Goal: Task Accomplishment & Management: Complete application form

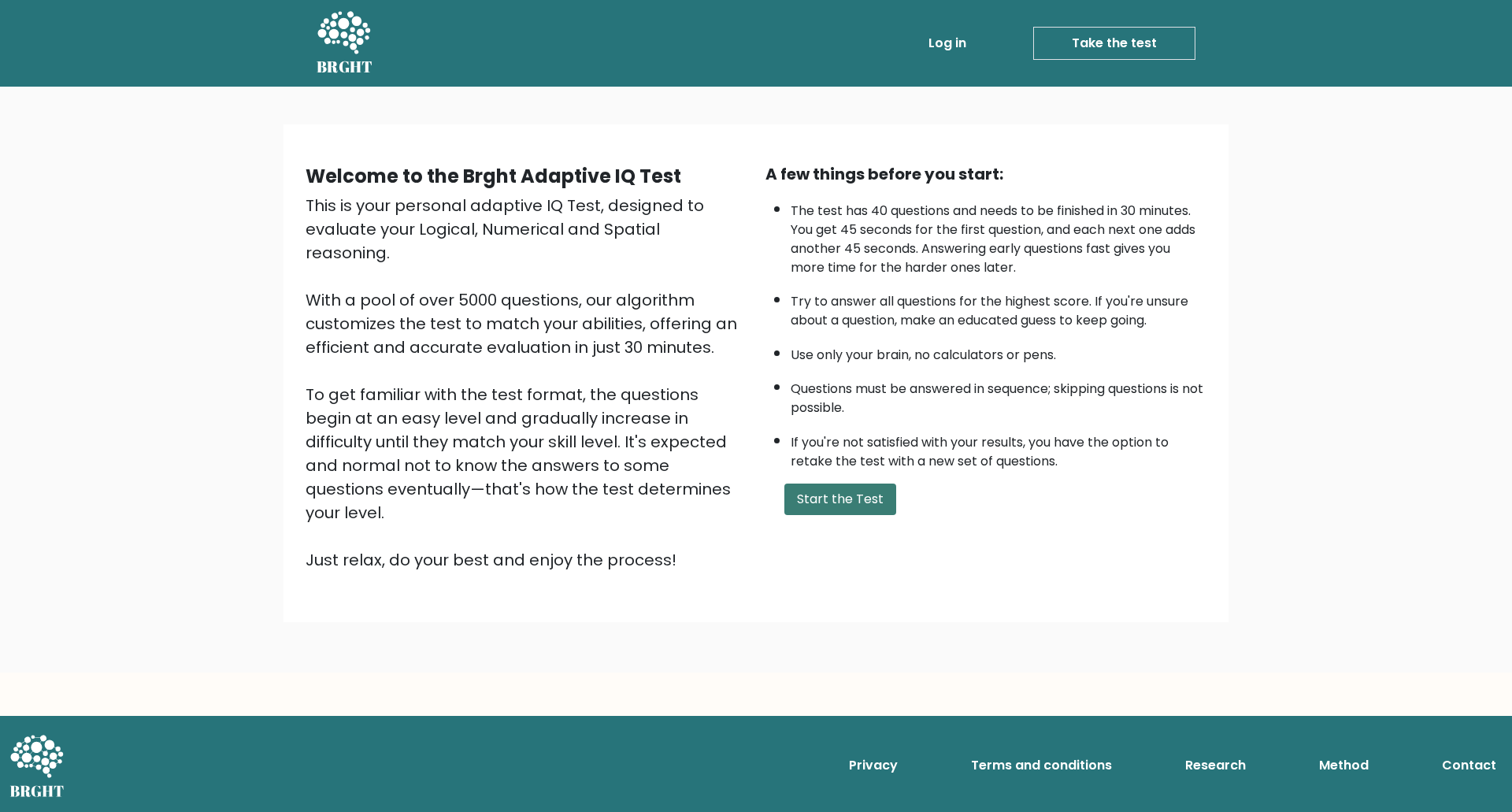
click at [829, 496] on button "Start the Test" at bounding box center [840, 500] width 112 height 32
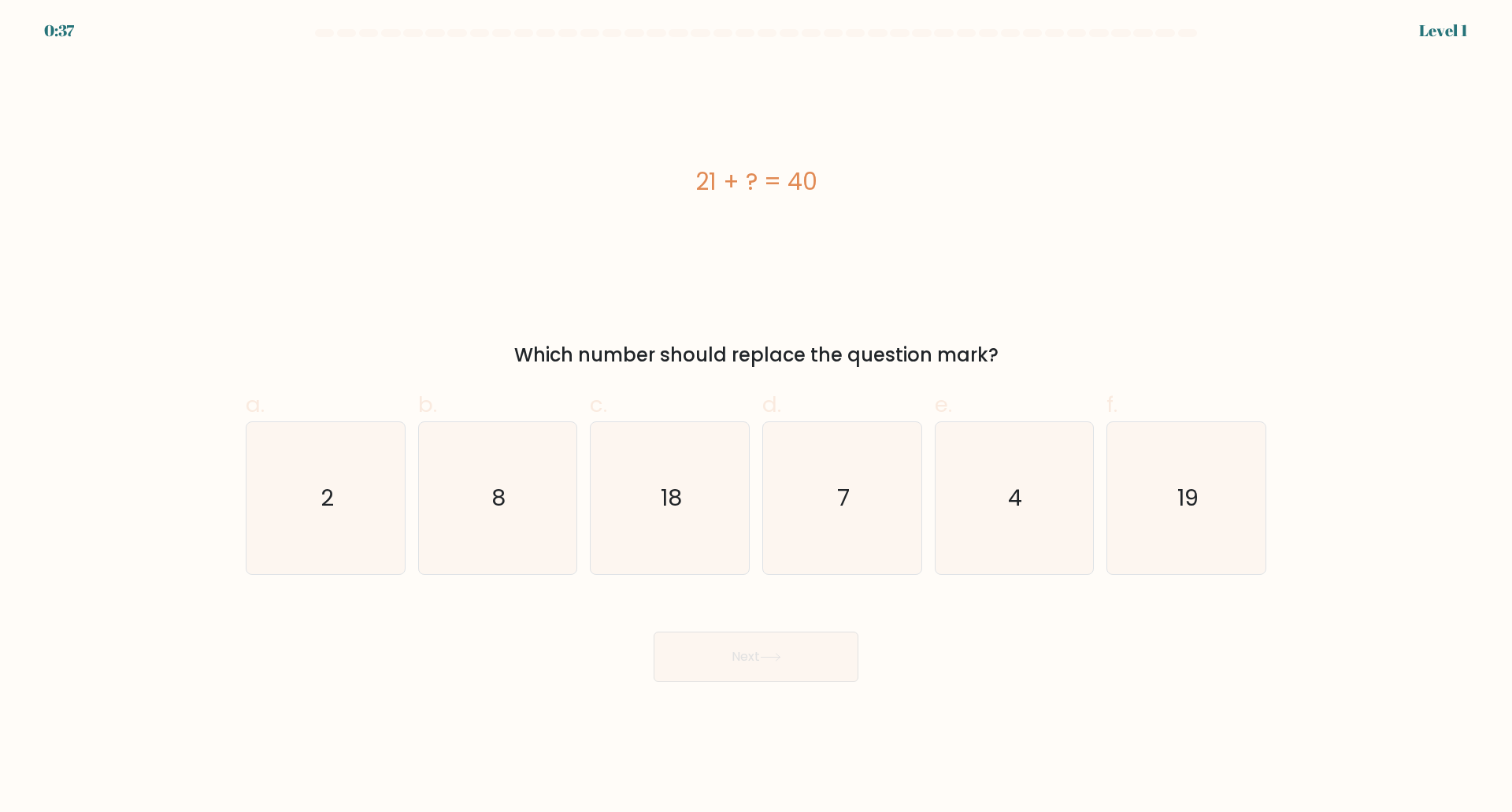
click at [1193, 719] on body "0:37 Level 1 a." at bounding box center [756, 406] width 1512 height 812
click at [1244, 525] on icon "19" at bounding box center [1186, 498] width 152 height 152
click at [756, 417] on input "f. 19" at bounding box center [756, 411] width 1 height 10
radio input "true"
click at [806, 658] on button "Next" at bounding box center [756, 656] width 205 height 50
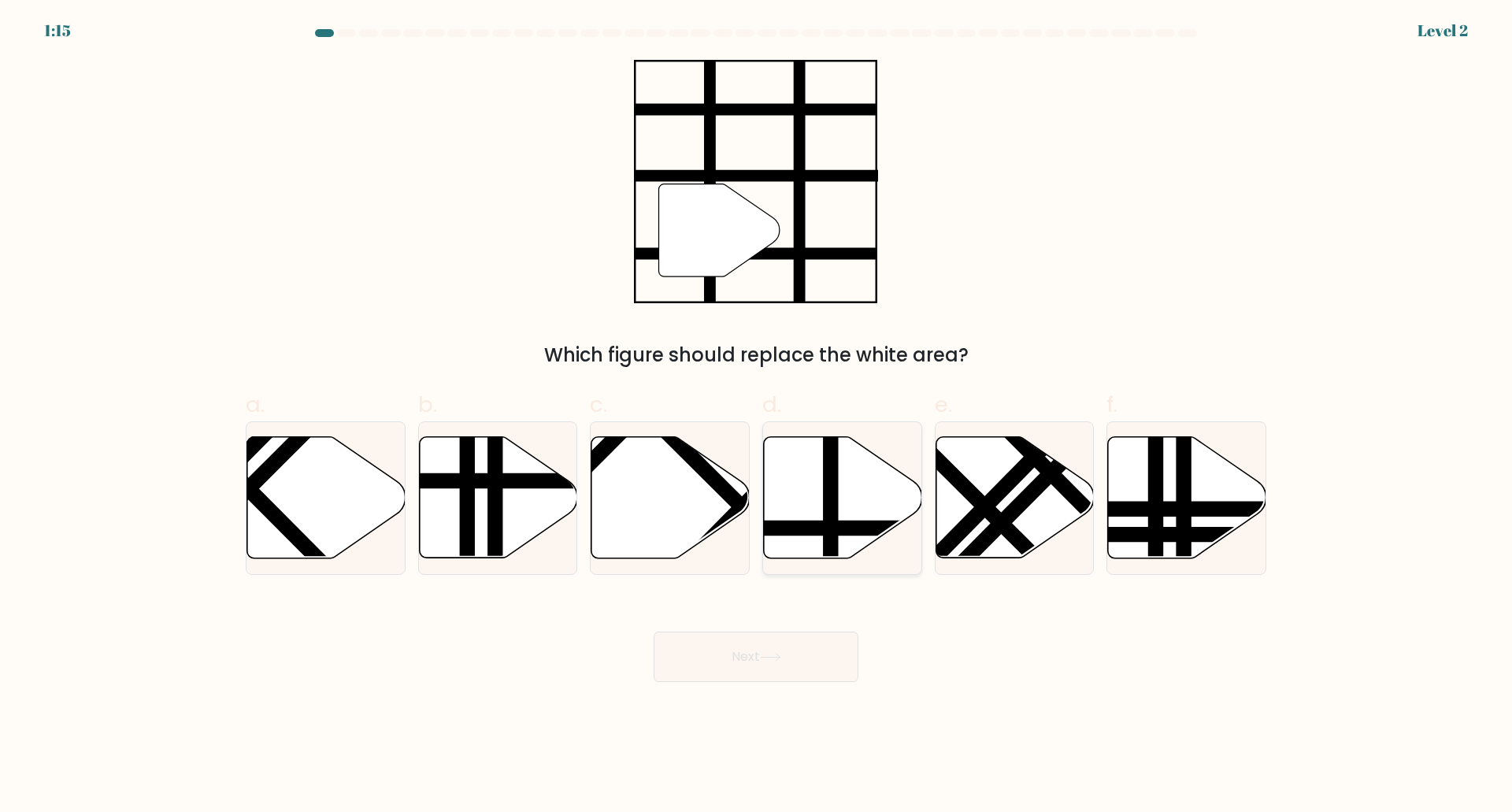
click at [831, 519] on line at bounding box center [831, 433] width 0 height 319
click at [756, 417] on input "d." at bounding box center [756, 411] width 1 height 10
radio input "true"
click at [786, 656] on button "Next" at bounding box center [756, 656] width 205 height 50
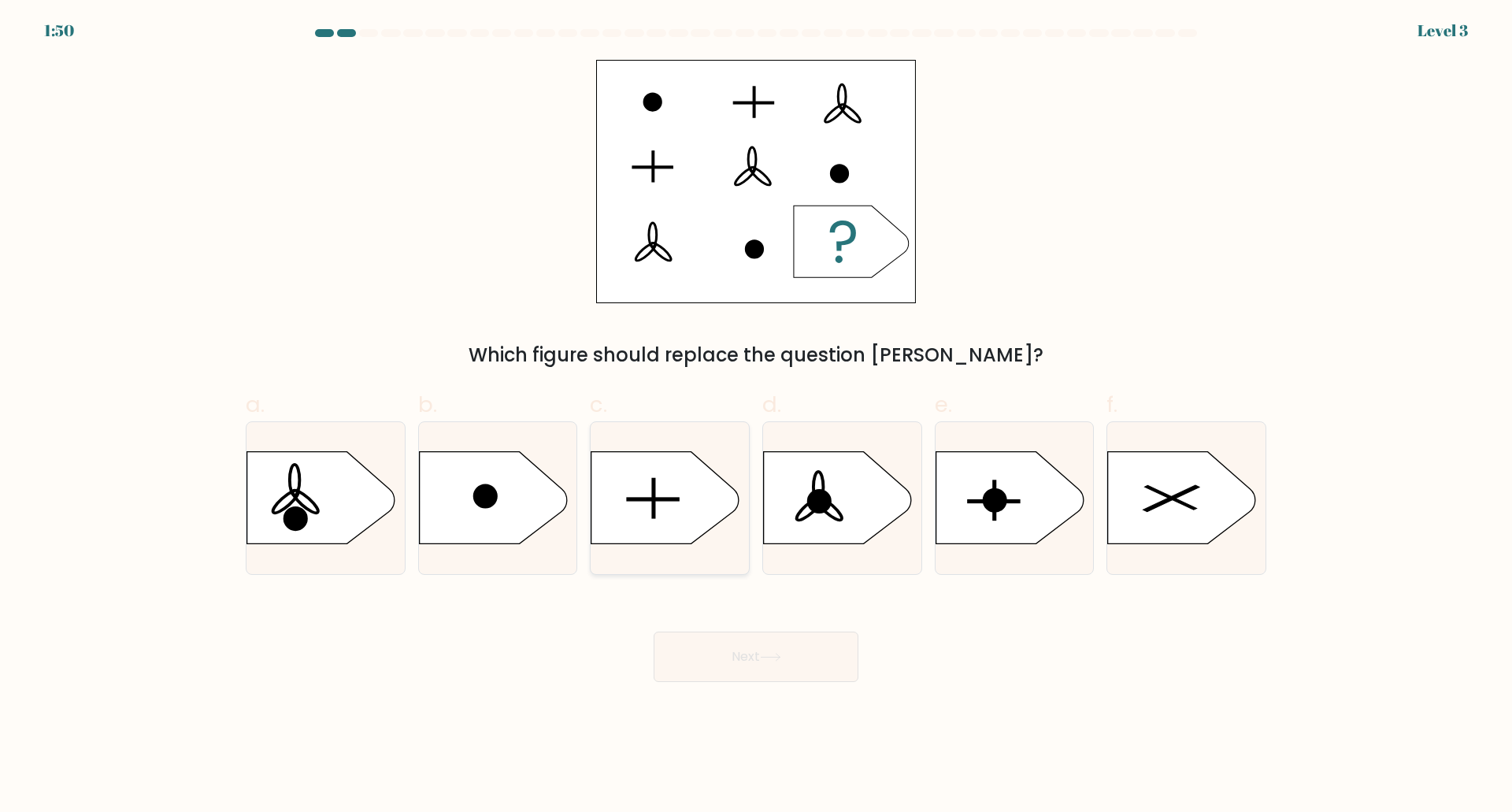
click at [665, 520] on icon at bounding box center [666, 497] width 148 height 92
click at [756, 417] on input "c." at bounding box center [756, 411] width 1 height 10
radio input "true"
click at [735, 657] on button "Next" at bounding box center [756, 656] width 205 height 50
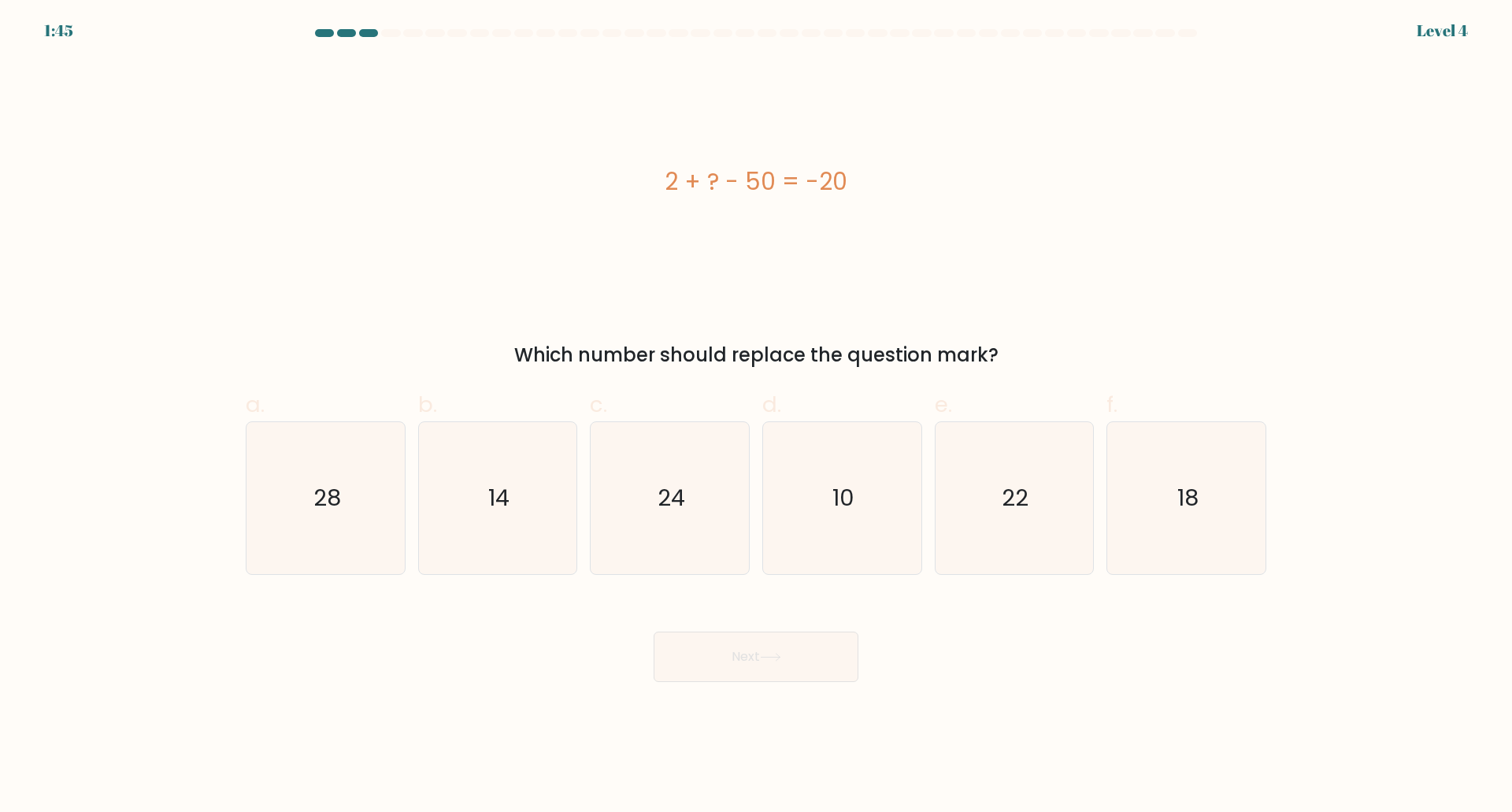
click at [383, 273] on div "2 + ? - 50 = -20" at bounding box center [756, 181] width 1020 height 243
click at [304, 525] on icon "28" at bounding box center [325, 498] width 152 height 152
click at [756, 417] on input "a. 28" at bounding box center [756, 411] width 1 height 10
radio input "true"
click at [719, 657] on button "Next" at bounding box center [756, 656] width 205 height 50
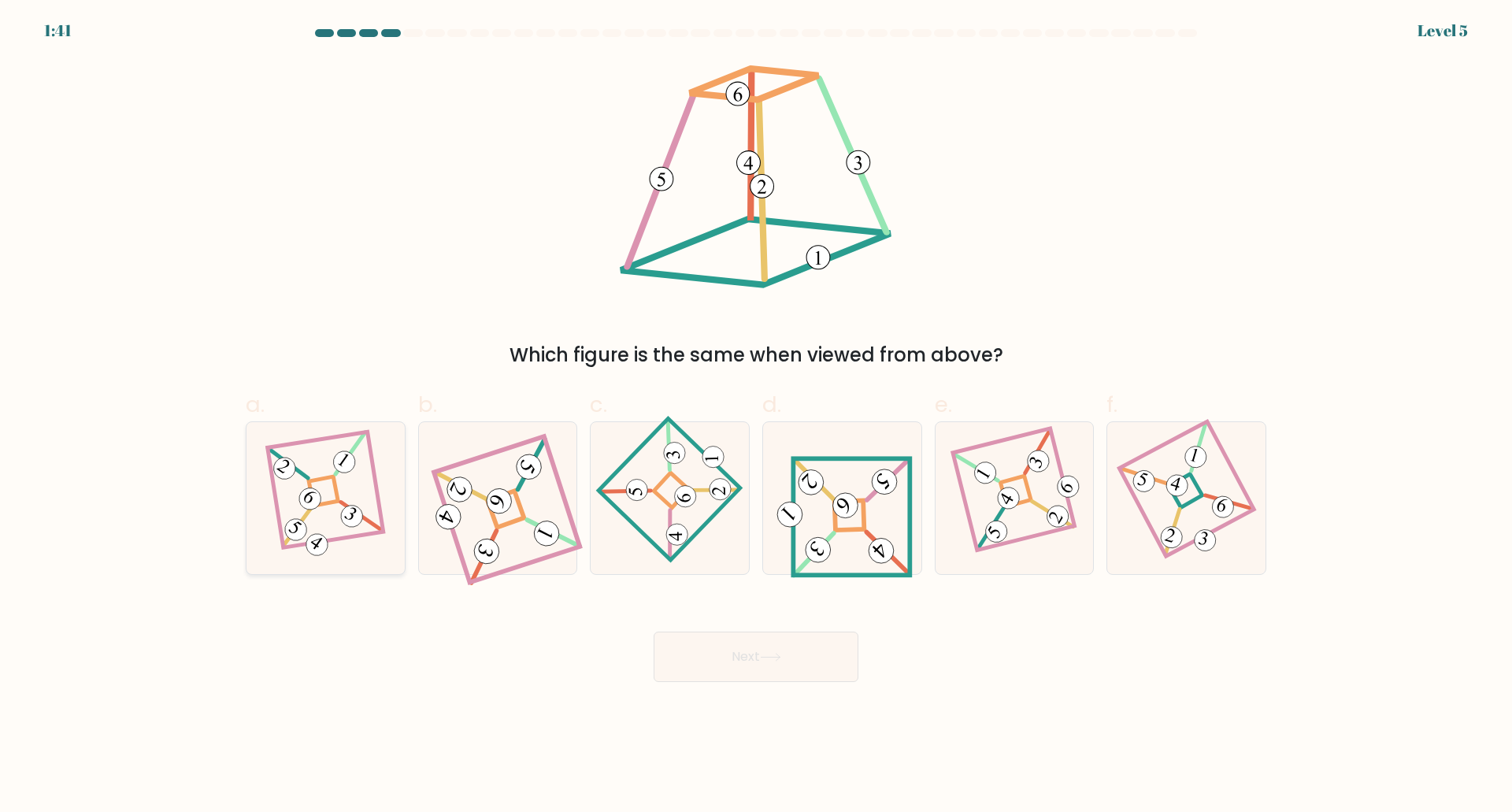
click at [337, 488] on 275 at bounding box center [324, 492] width 30 height 30
click at [756, 417] on input "a." at bounding box center [756, 411] width 1 height 10
radio input "true"
click at [712, 512] on icon at bounding box center [670, 497] width 104 height 121
click at [756, 417] on input "c." at bounding box center [756, 411] width 1 height 10
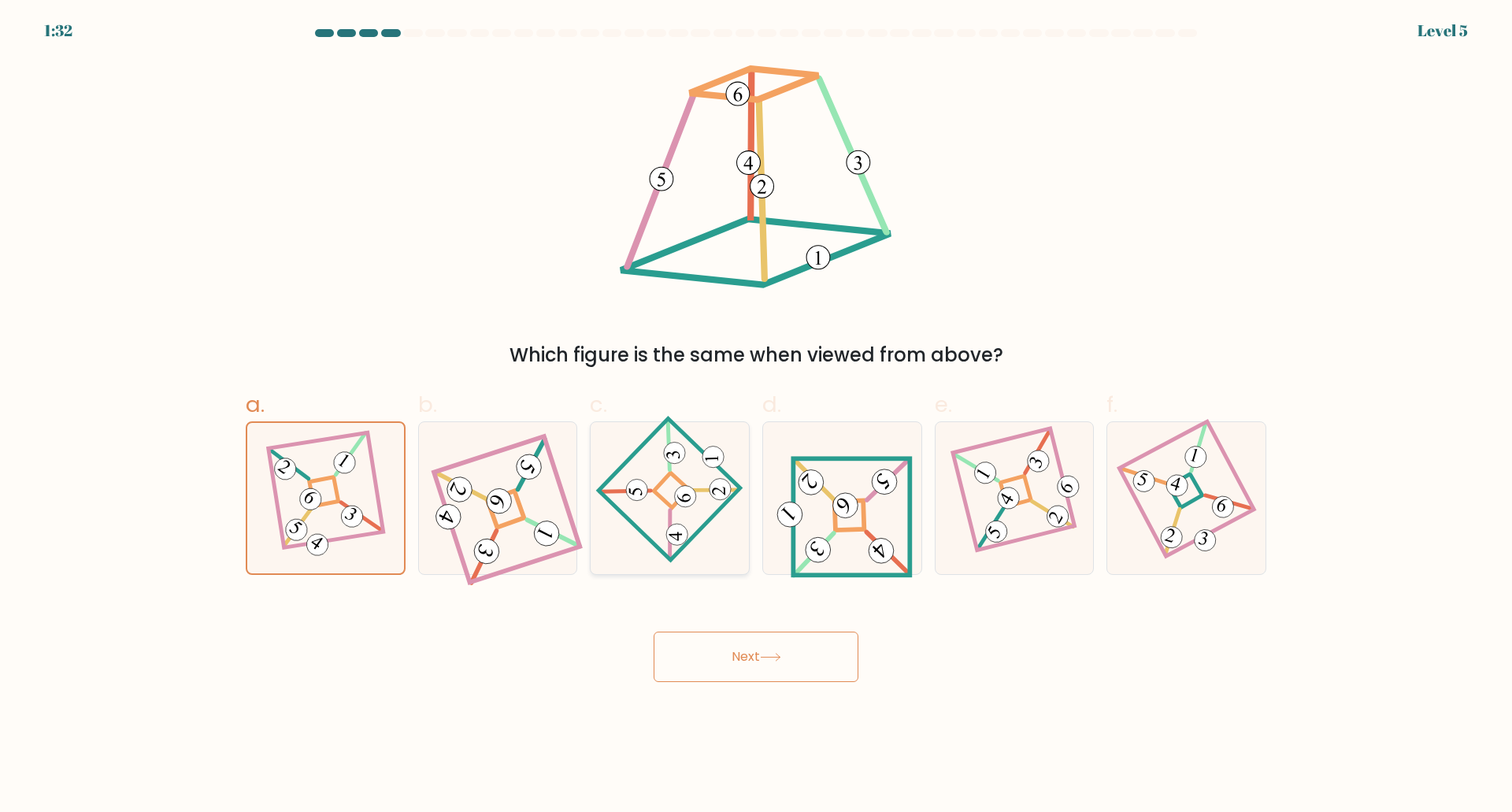
radio input "true"
click at [723, 657] on button "Next" at bounding box center [756, 656] width 205 height 50
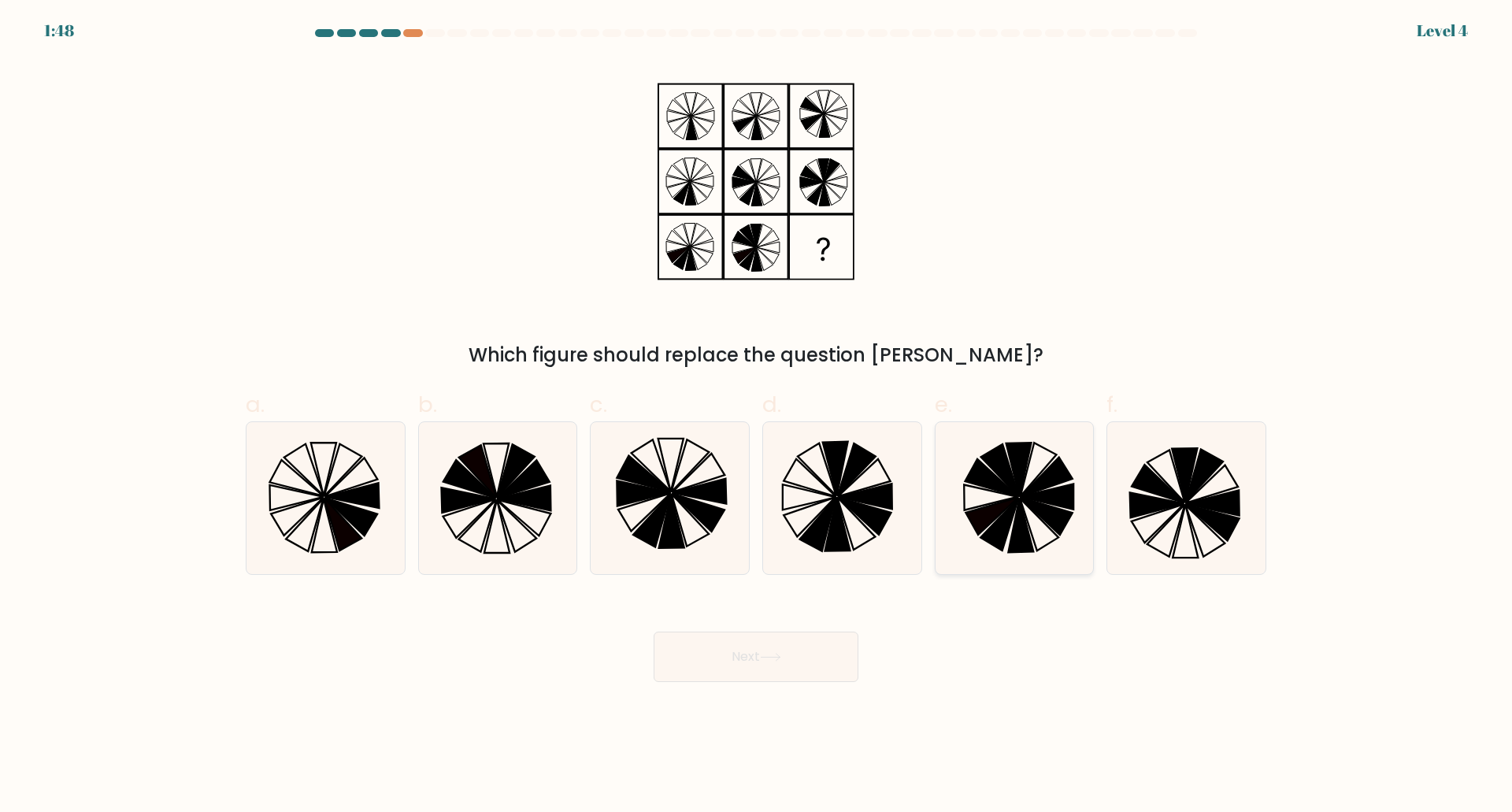
click at [980, 496] on icon at bounding box center [1014, 498] width 152 height 152
click at [756, 417] on input "e." at bounding box center [756, 411] width 1 height 10
radio input "true"
click at [791, 655] on button "Next" at bounding box center [756, 656] width 205 height 50
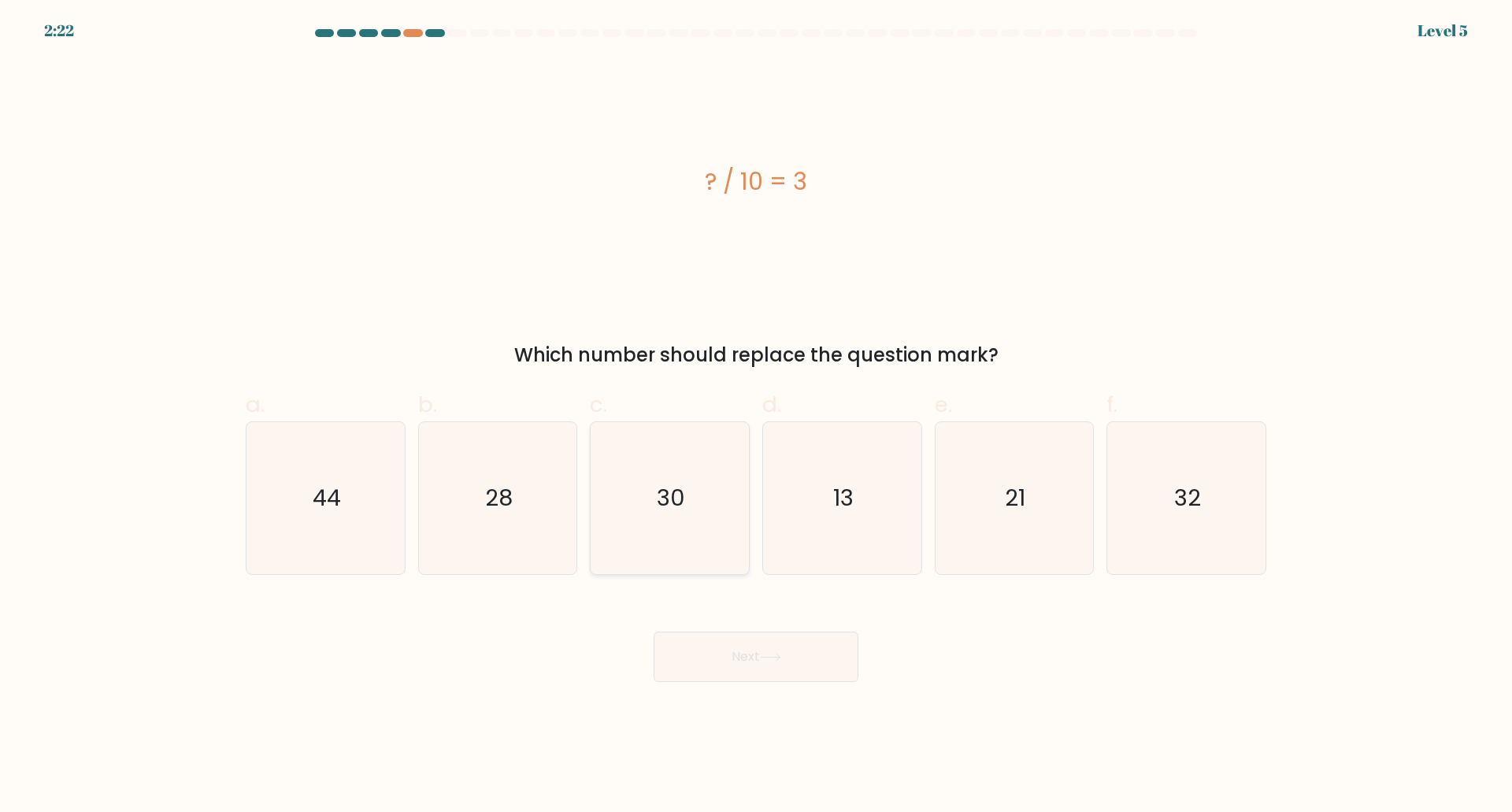
click at [692, 539] on icon "30" at bounding box center [670, 498] width 152 height 152
click at [756, 417] on input "c. 30" at bounding box center [756, 411] width 1 height 10
radio input "true"
click at [737, 651] on button "Next" at bounding box center [756, 656] width 205 height 50
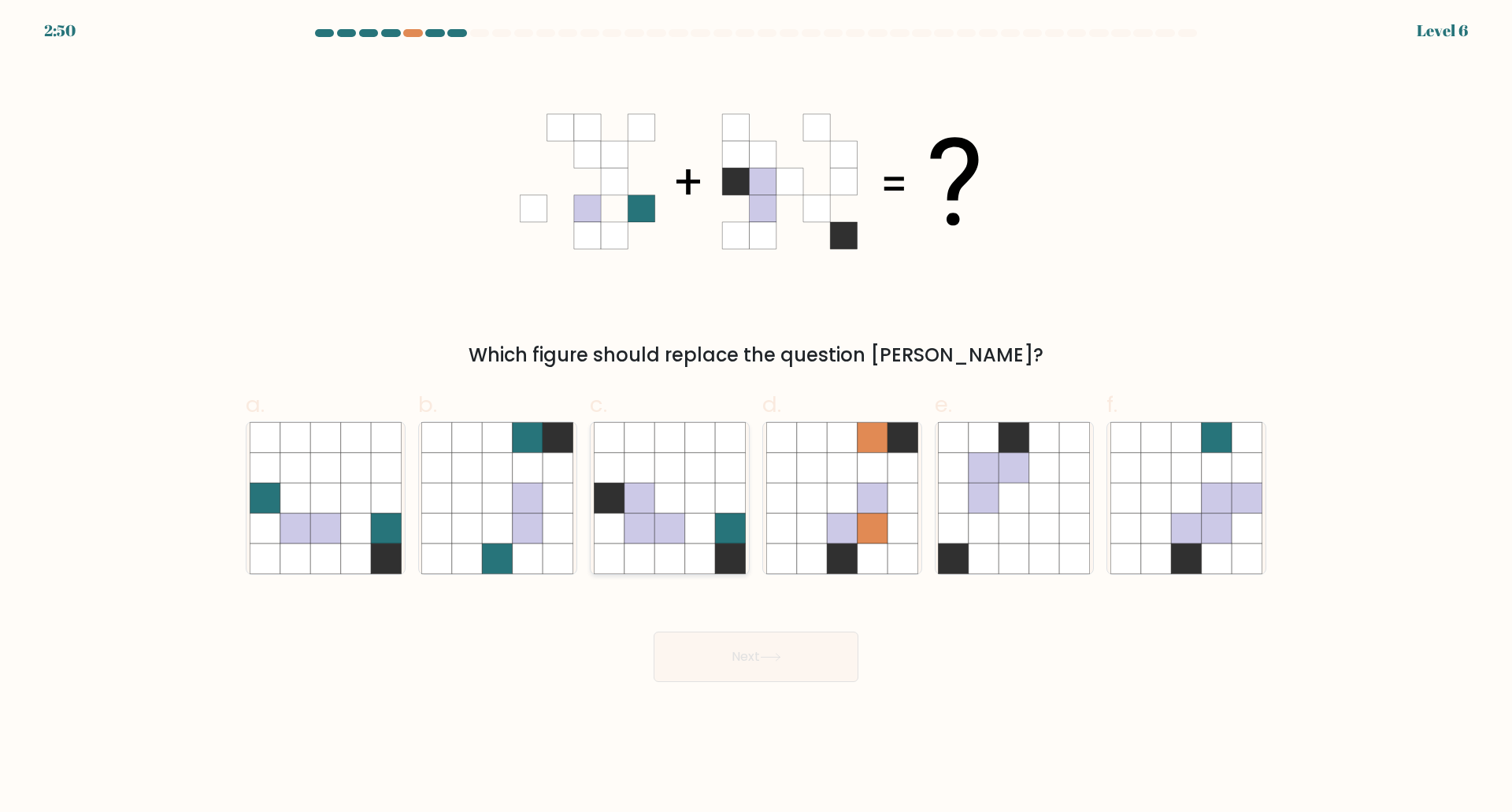
click at [677, 506] on icon at bounding box center [670, 498] width 30 height 30
click at [756, 417] on input "c." at bounding box center [756, 411] width 1 height 10
radio input "true"
click at [744, 655] on button "Next" at bounding box center [756, 656] width 205 height 50
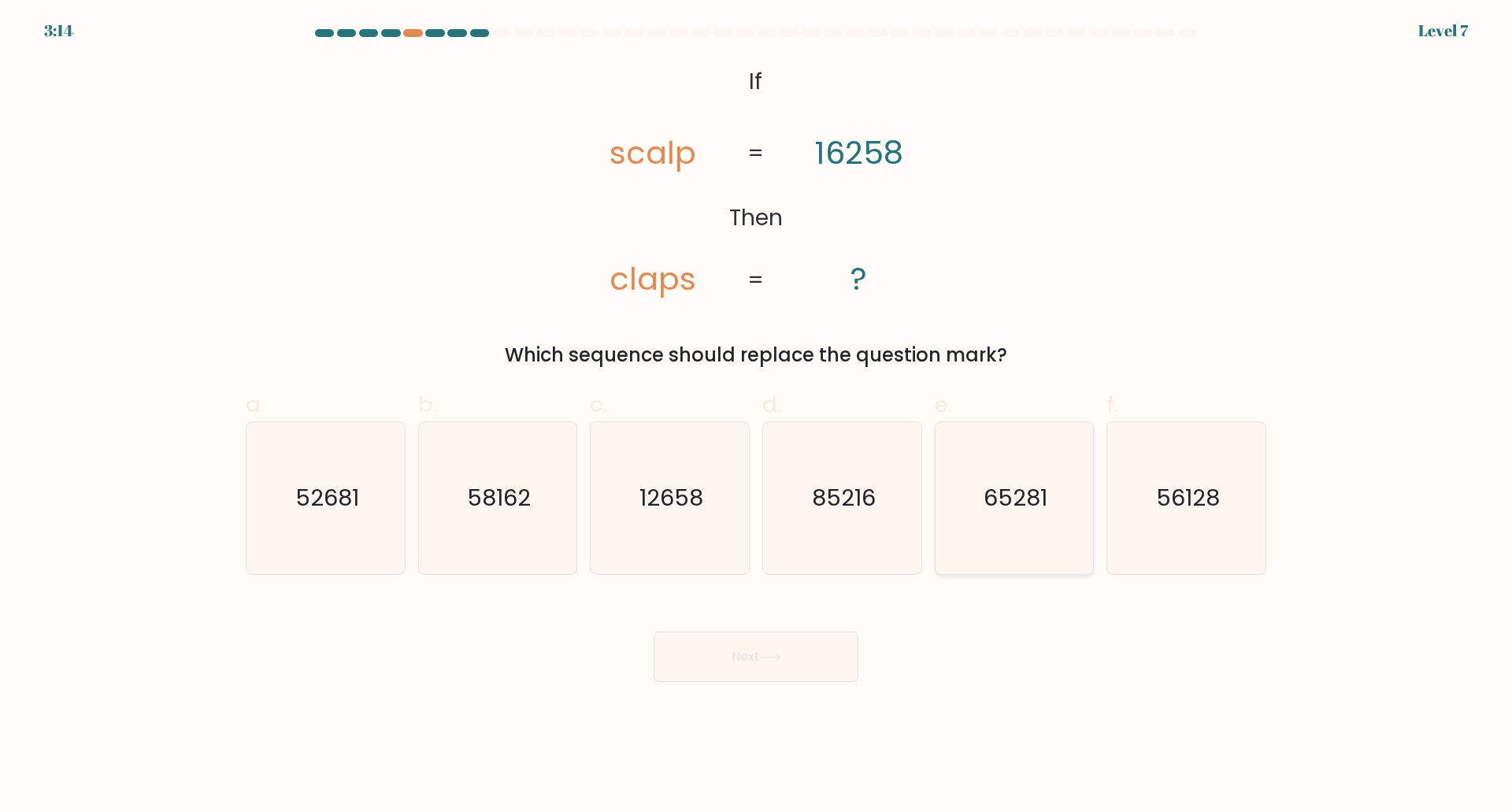
click at [1031, 523] on icon "65281" at bounding box center [1014, 498] width 152 height 152
click at [756, 417] on input "e. 65281" at bounding box center [756, 411] width 1 height 10
radio input "true"
click at [818, 637] on button "Next" at bounding box center [756, 656] width 205 height 50
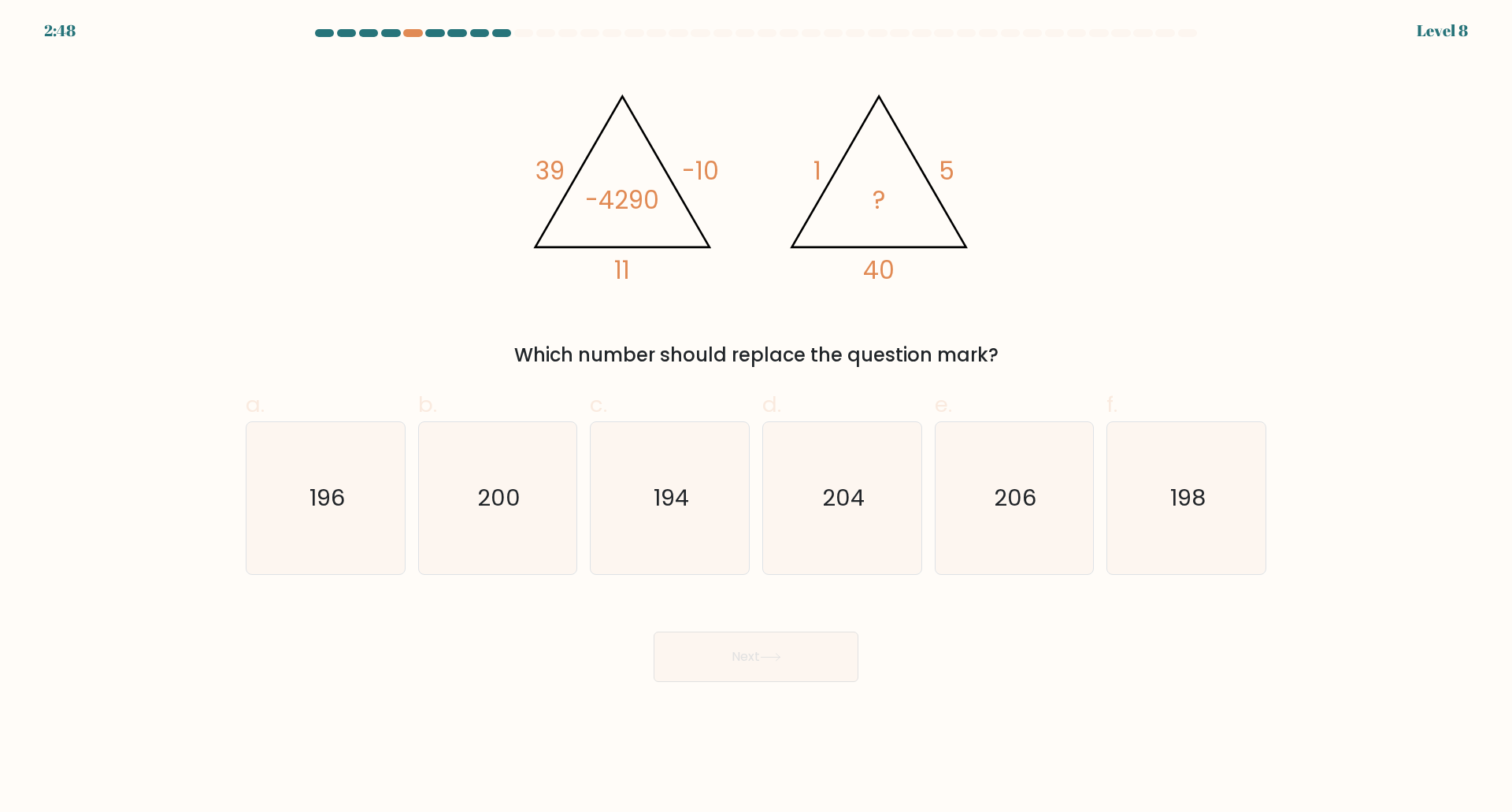
drag, startPoint x: 483, startPoint y: 520, endPoint x: 579, endPoint y: 574, distance: 110.1
click at [483, 520] on icon "200" at bounding box center [497, 498] width 152 height 152
click at [756, 417] on input "b. 200" at bounding box center [756, 411] width 1 height 10
radio input "true"
click at [731, 649] on button "Next" at bounding box center [756, 656] width 205 height 50
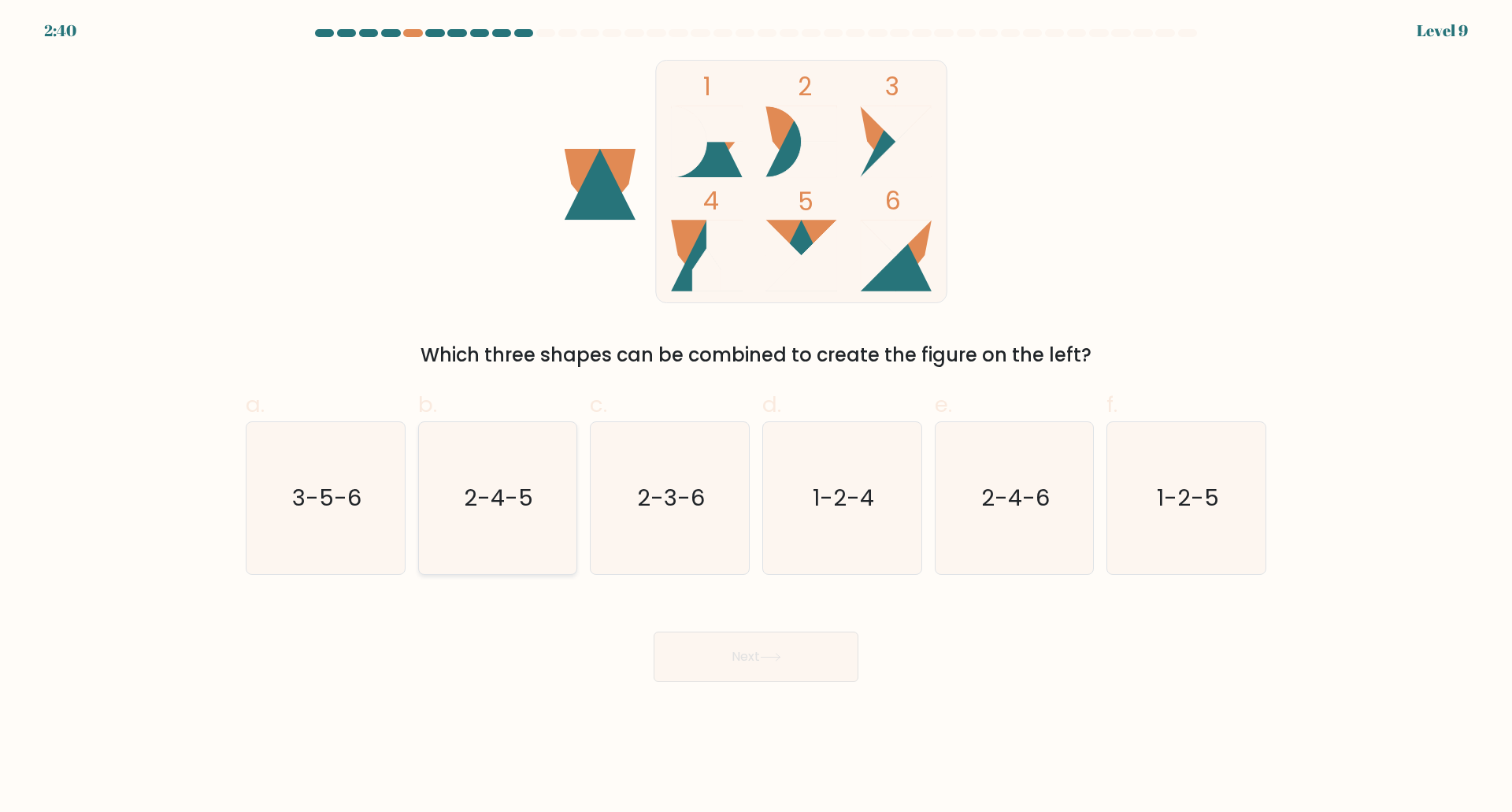
click at [497, 487] on text "2-4-5" at bounding box center [499, 498] width 69 height 32
click at [756, 417] on input "b. 2-4-5" at bounding box center [756, 411] width 1 height 10
radio input "true"
click at [820, 680] on button "Next" at bounding box center [756, 656] width 205 height 50
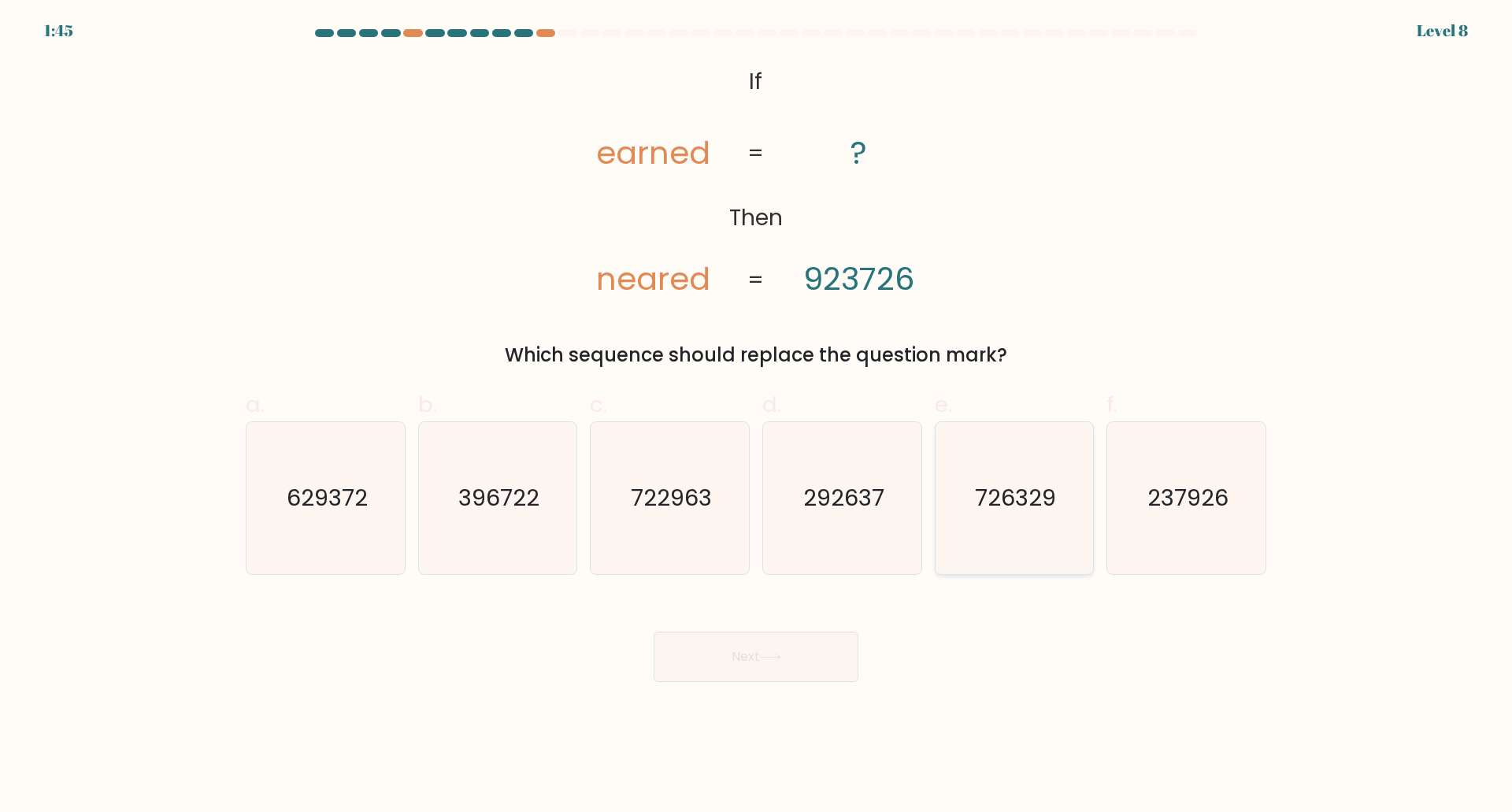
click at [996, 512] on text "726329" at bounding box center [1015, 498] width 81 height 32
click at [756, 417] on input "e. 726329" at bounding box center [756, 411] width 1 height 10
radio input "true"
click at [823, 666] on button "Next" at bounding box center [756, 656] width 205 height 50
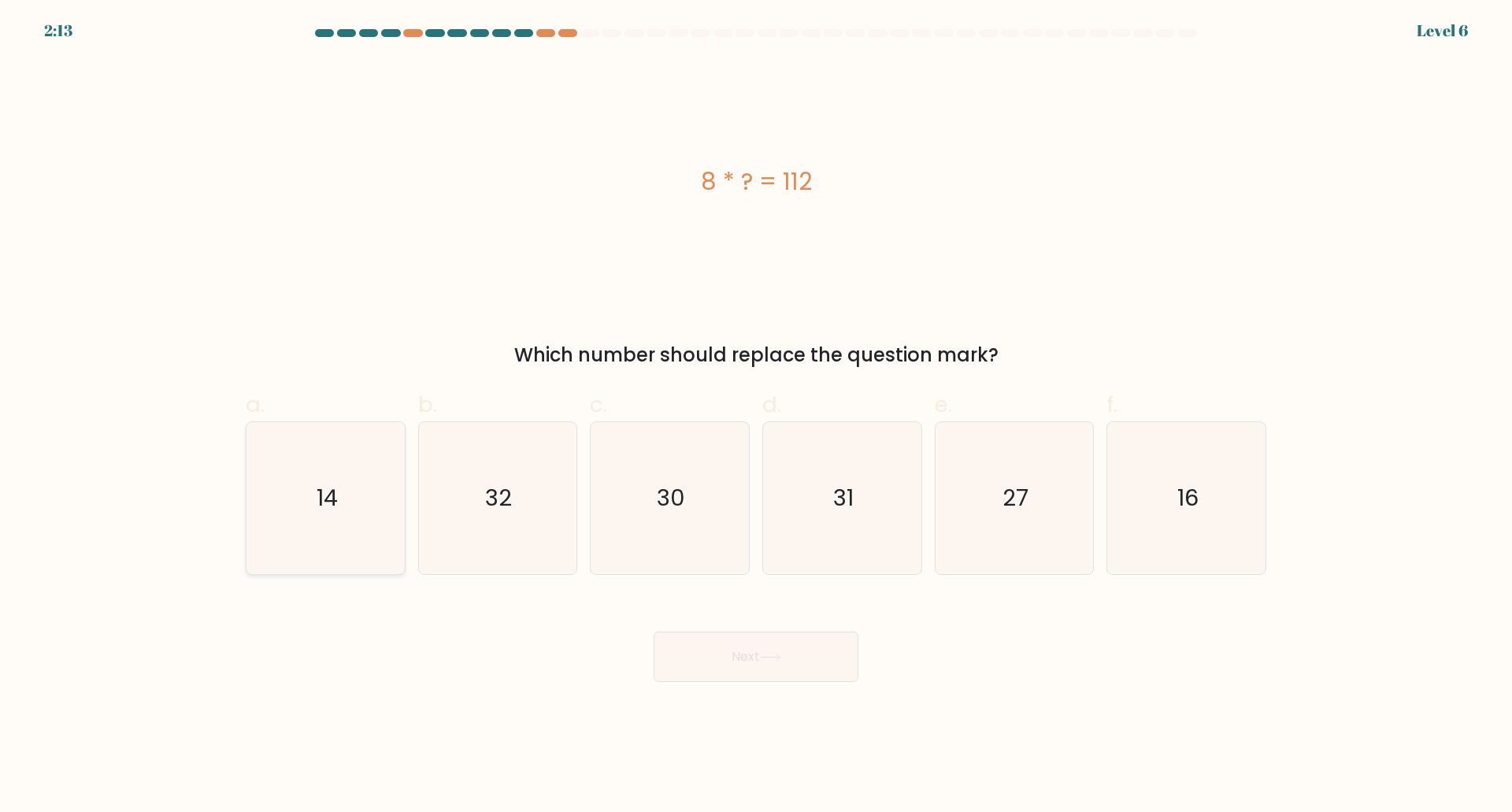
click at [368, 525] on icon "14" at bounding box center [325, 498] width 152 height 152
click at [756, 417] on input "a. 14" at bounding box center [756, 411] width 1 height 10
radio input "true"
click at [764, 662] on button "Next" at bounding box center [756, 656] width 205 height 50
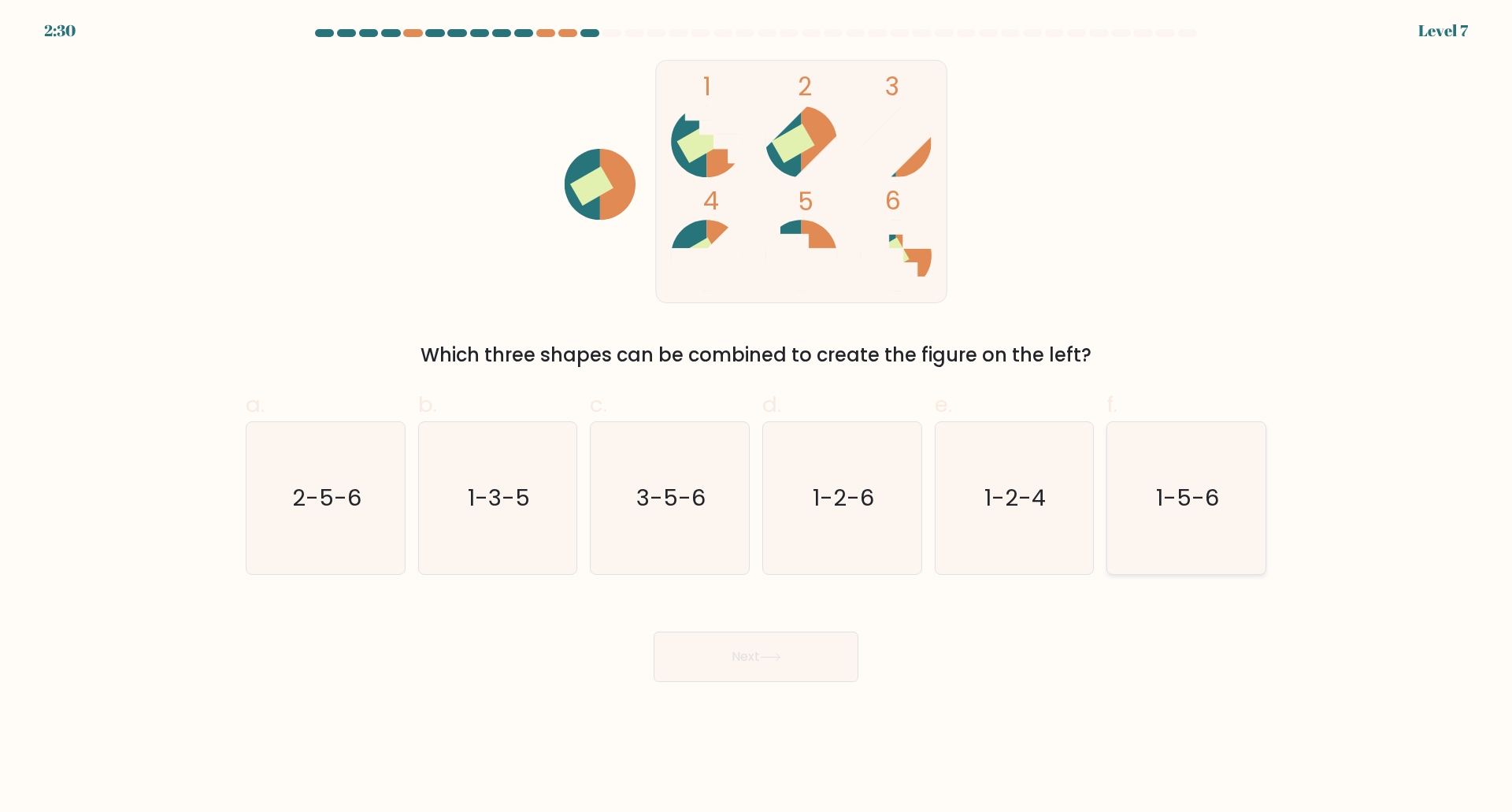
click at [1180, 532] on icon "1-5-6" at bounding box center [1186, 498] width 152 height 152
click at [756, 417] on input "f. 1-5-6" at bounding box center [756, 411] width 1 height 10
radio input "true"
click at [777, 656] on icon at bounding box center [770, 657] width 22 height 9
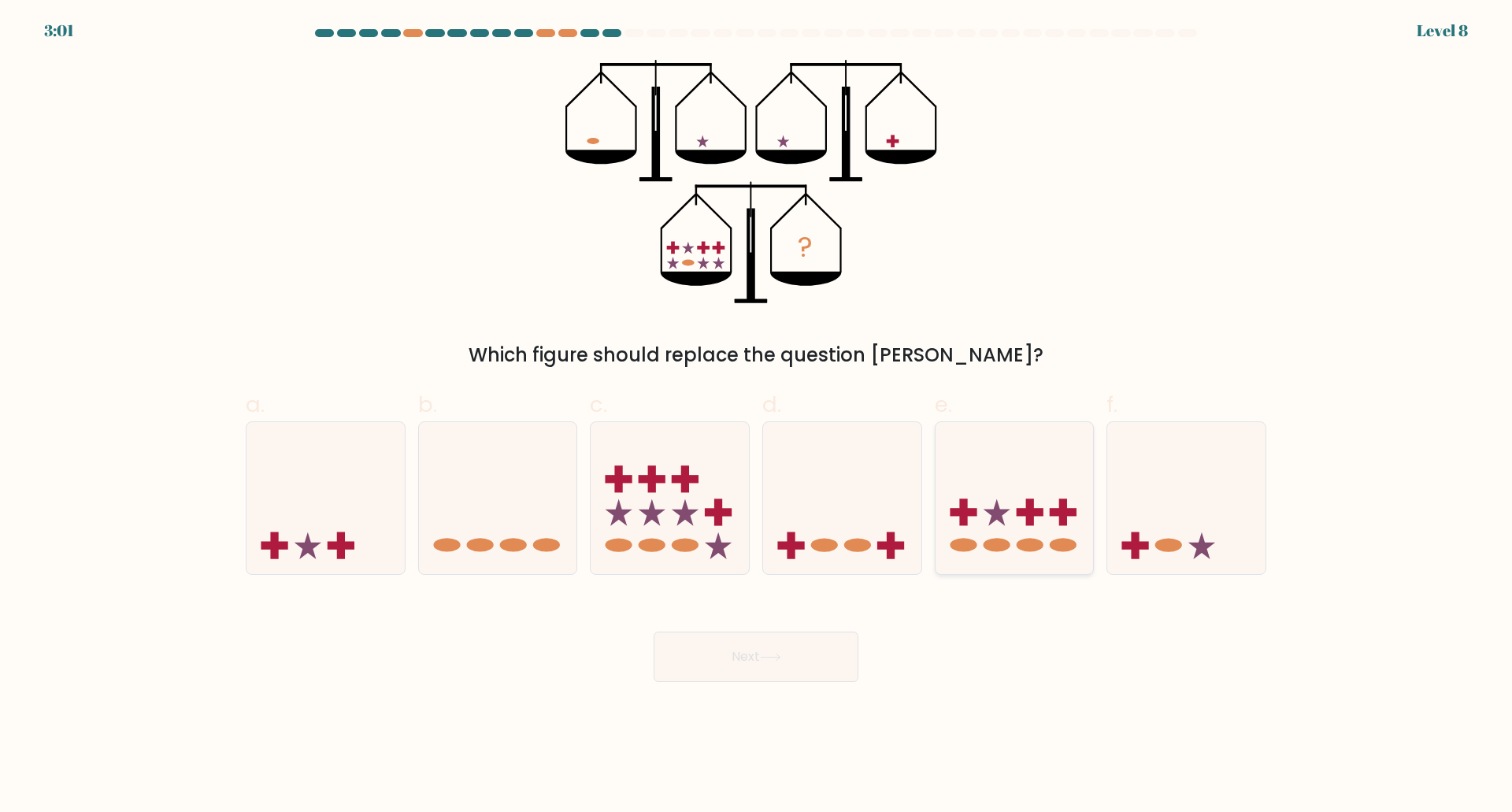
click at [996, 542] on ellipse at bounding box center [996, 545] width 27 height 14
click at [756, 417] on input "e." at bounding box center [756, 411] width 1 height 10
radio input "true"
click at [807, 656] on button "Next" at bounding box center [756, 656] width 205 height 50
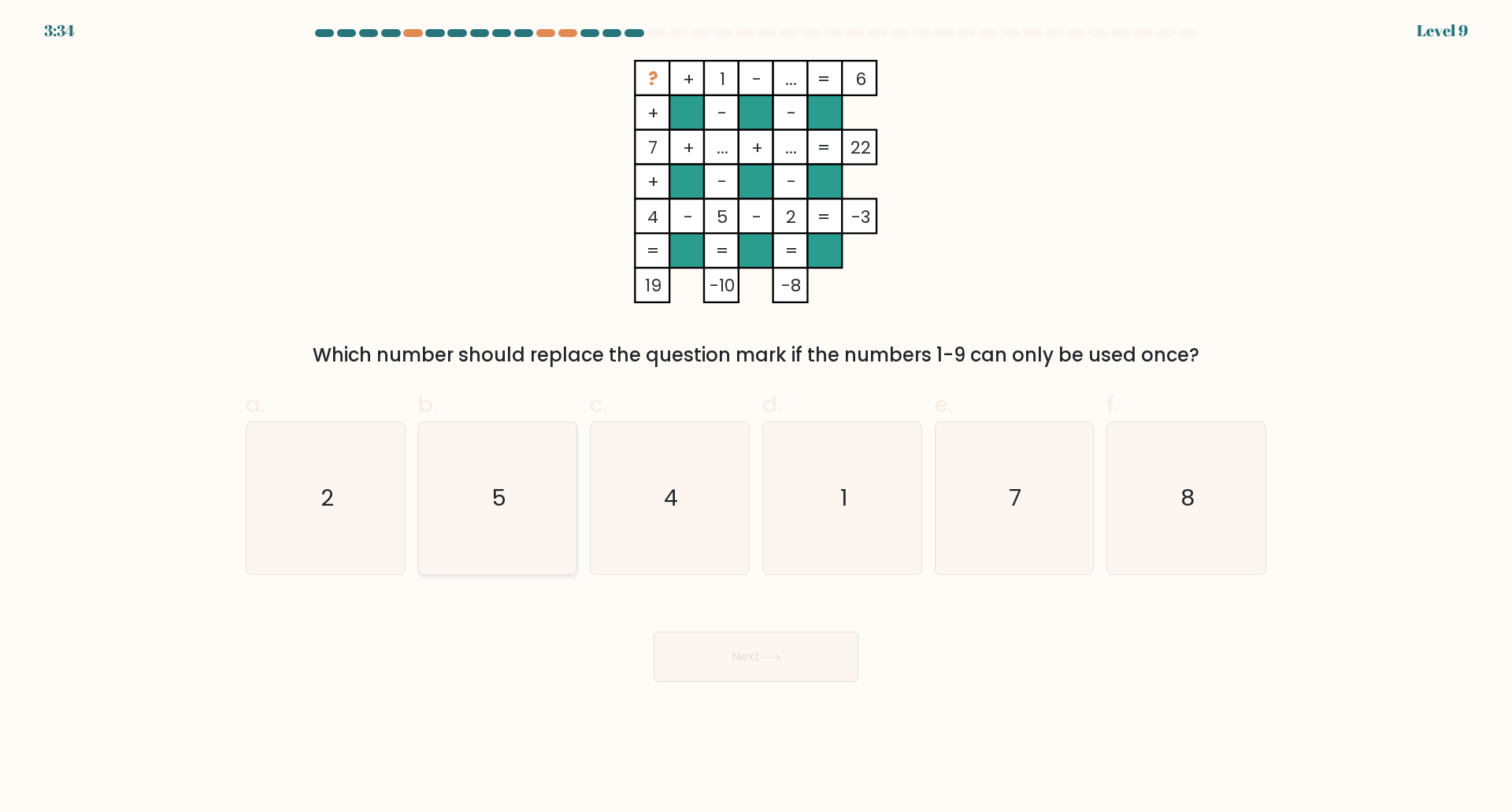
click at [542, 515] on icon "5" at bounding box center [497, 498] width 152 height 152
click at [756, 417] on input "b. 5" at bounding box center [756, 411] width 1 height 10
radio input "true"
click at [693, 658] on button "Next" at bounding box center [756, 656] width 205 height 50
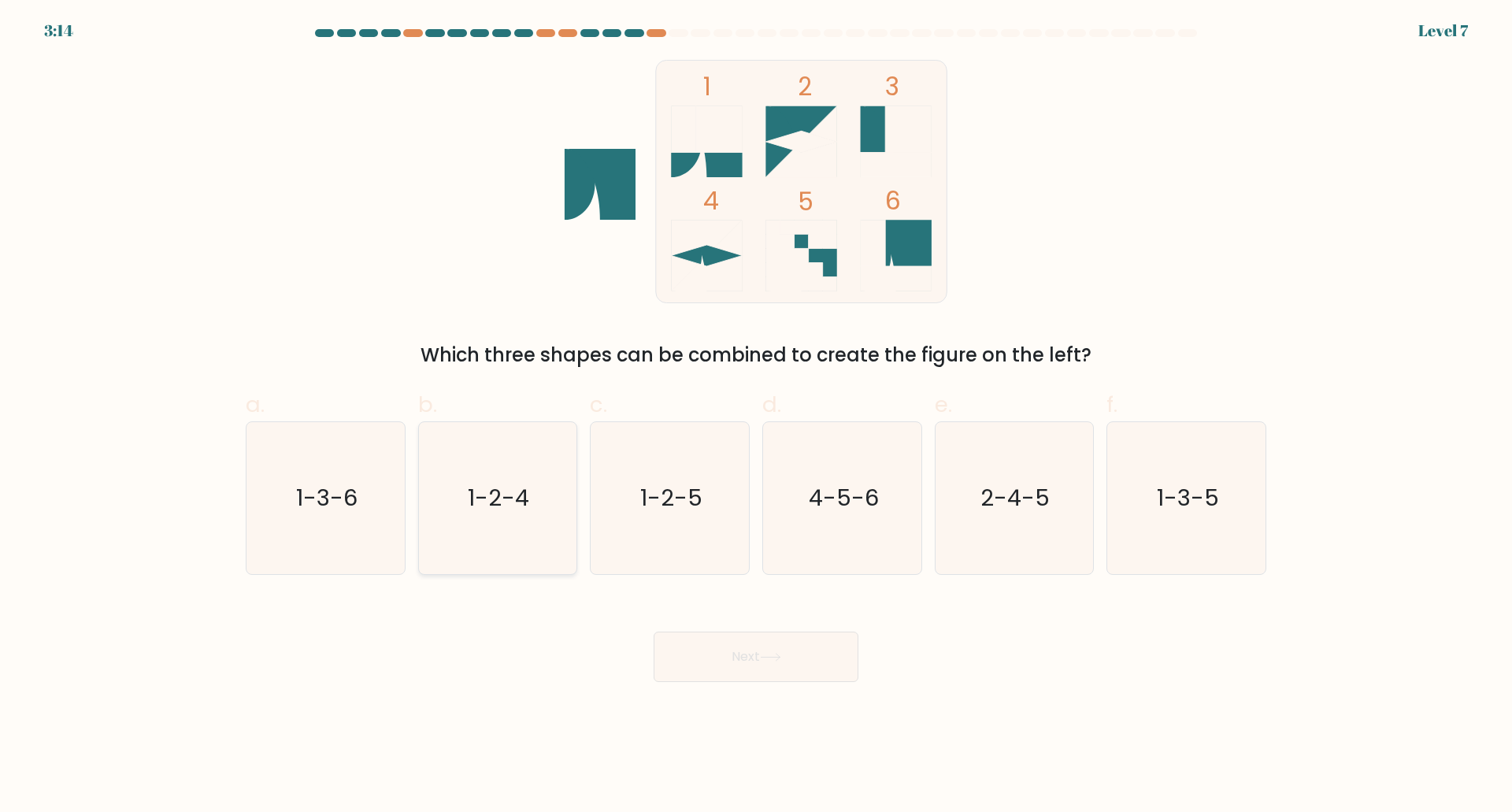
click at [526, 539] on icon "1-2-4" at bounding box center [497, 498] width 152 height 152
click at [756, 417] on input "b. 1-2-4" at bounding box center [756, 411] width 1 height 10
radio input "true"
click at [712, 634] on button "Next" at bounding box center [756, 656] width 205 height 50
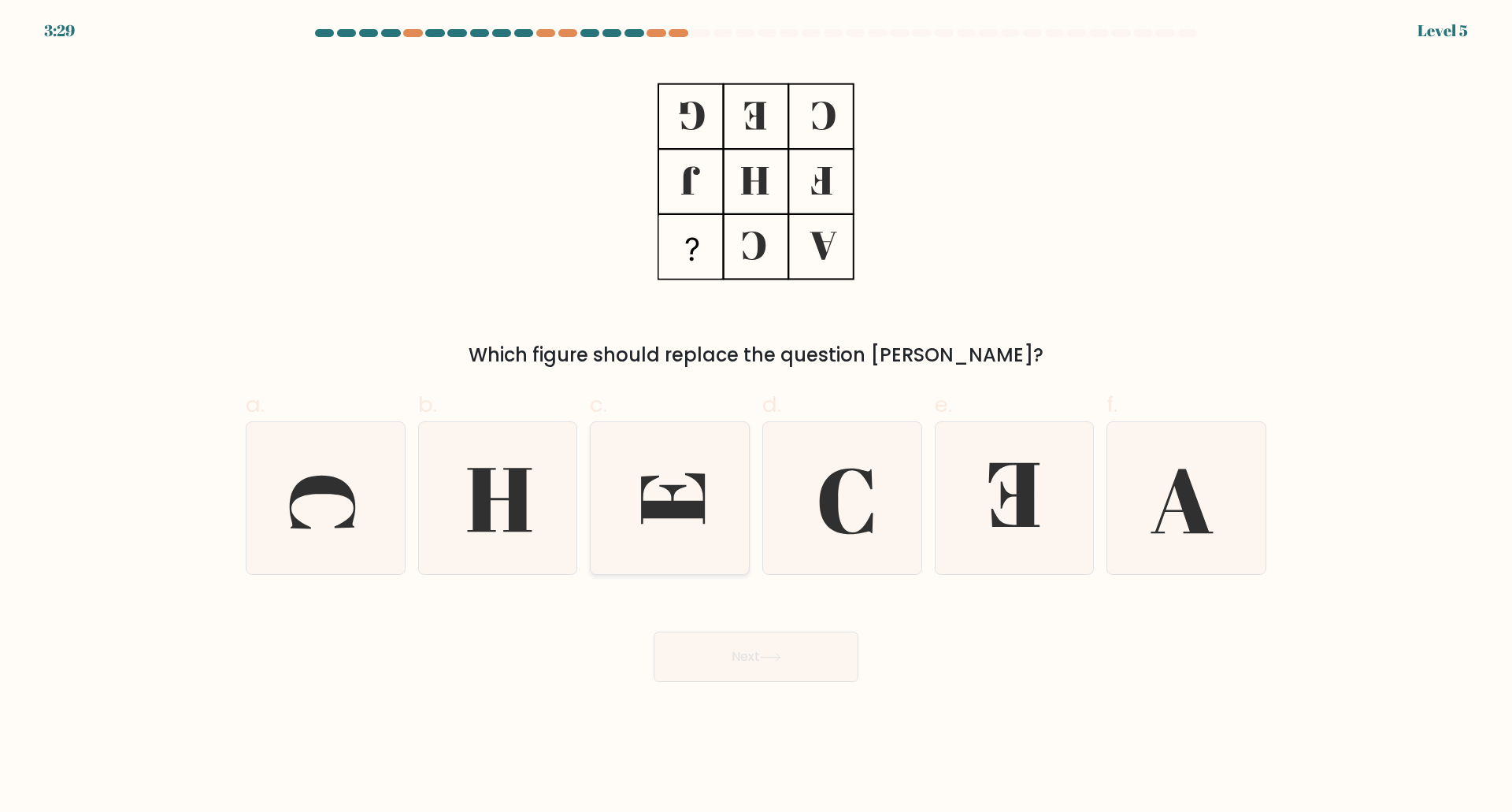
click at [704, 559] on icon at bounding box center [670, 498] width 152 height 152
click at [756, 417] on input "c." at bounding box center [756, 411] width 1 height 10
radio input "true"
click at [744, 645] on button "Next" at bounding box center [756, 656] width 205 height 50
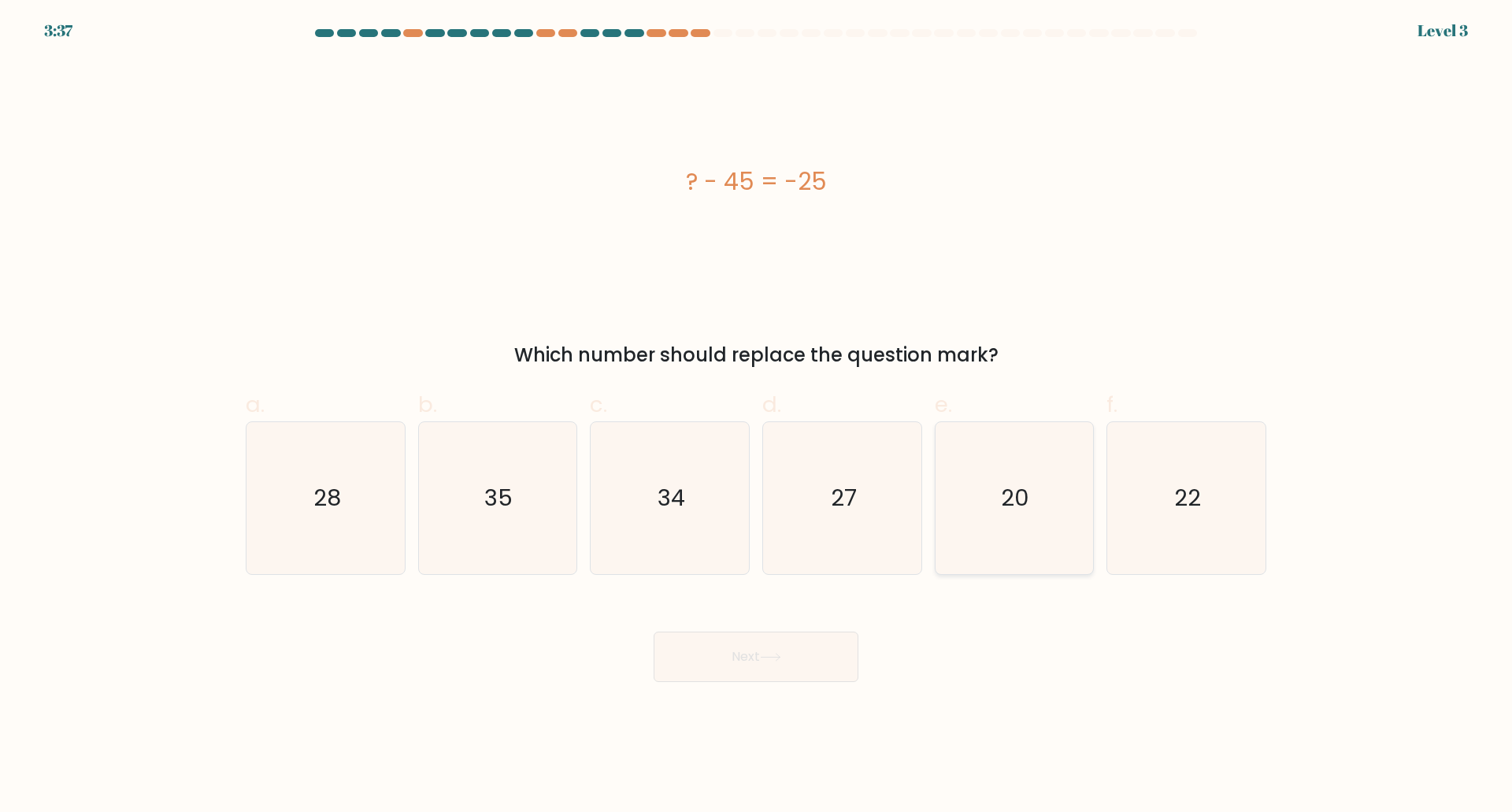
click at [1024, 555] on icon "20" at bounding box center [1014, 498] width 152 height 152
click at [756, 417] on input "e. 20" at bounding box center [756, 411] width 1 height 10
radio input "true"
click at [795, 665] on button "Next" at bounding box center [756, 656] width 205 height 50
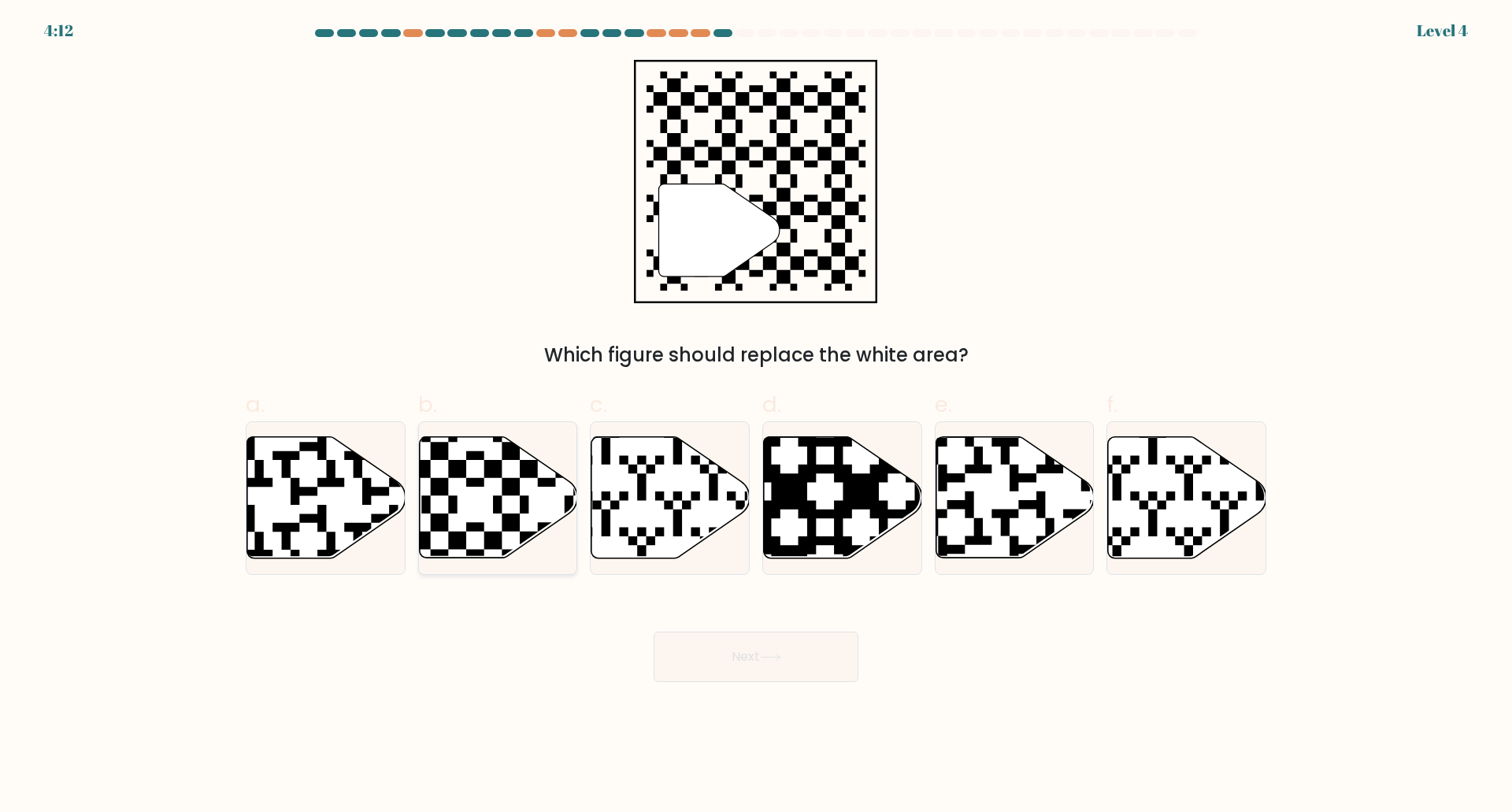
click at [524, 514] on icon at bounding box center [498, 496] width 159 height 121
click at [756, 417] on input "b." at bounding box center [756, 411] width 1 height 10
radio input "true"
click at [738, 654] on button "Next" at bounding box center [756, 656] width 205 height 50
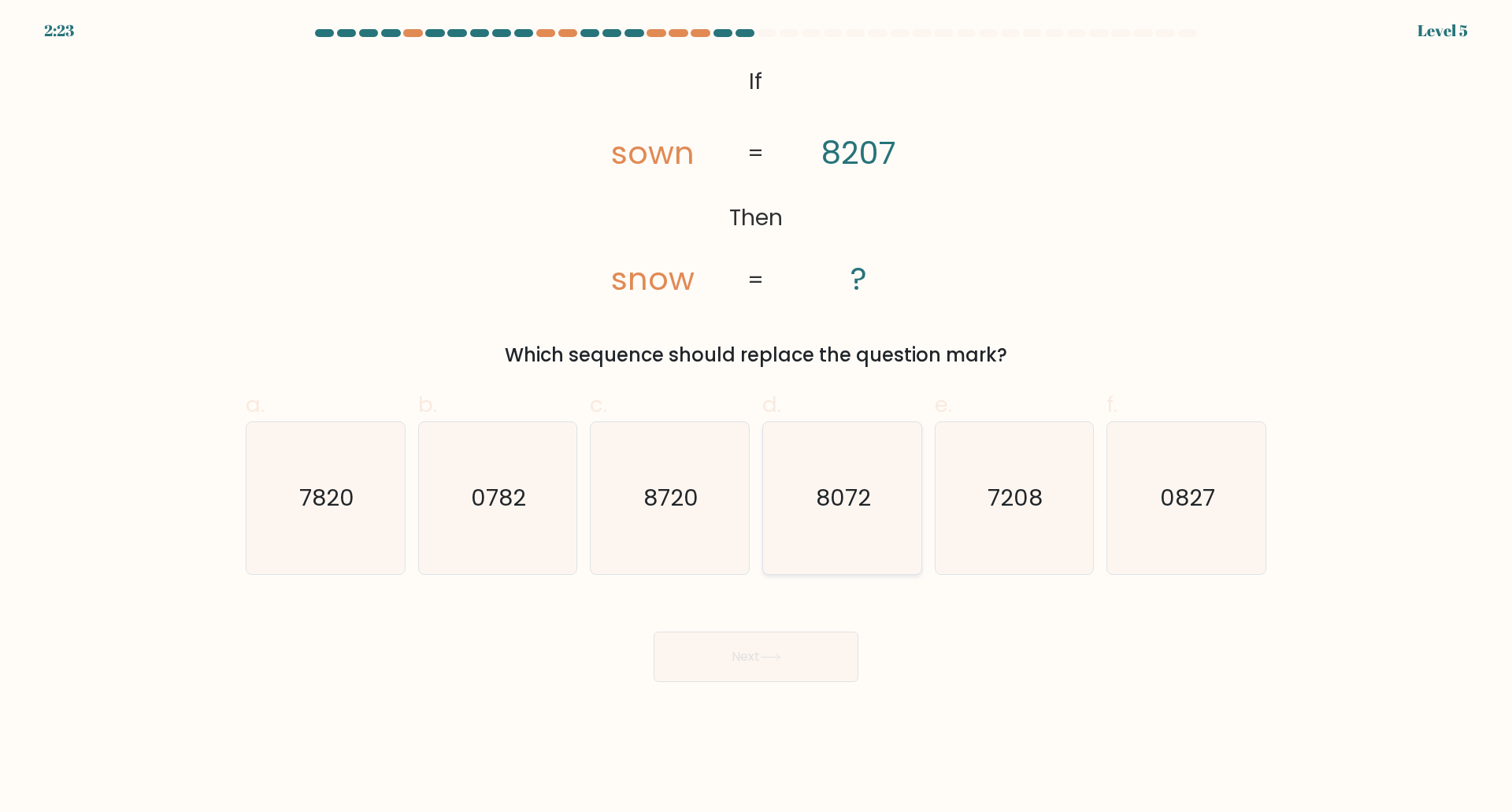
click at [862, 528] on icon "8072" at bounding box center [842, 498] width 152 height 152
click at [756, 417] on input "d. 8072" at bounding box center [756, 411] width 1 height 10
radio input "true"
click at [808, 655] on button "Next" at bounding box center [756, 656] width 205 height 50
